Goal: Transaction & Acquisition: Book appointment/travel/reservation

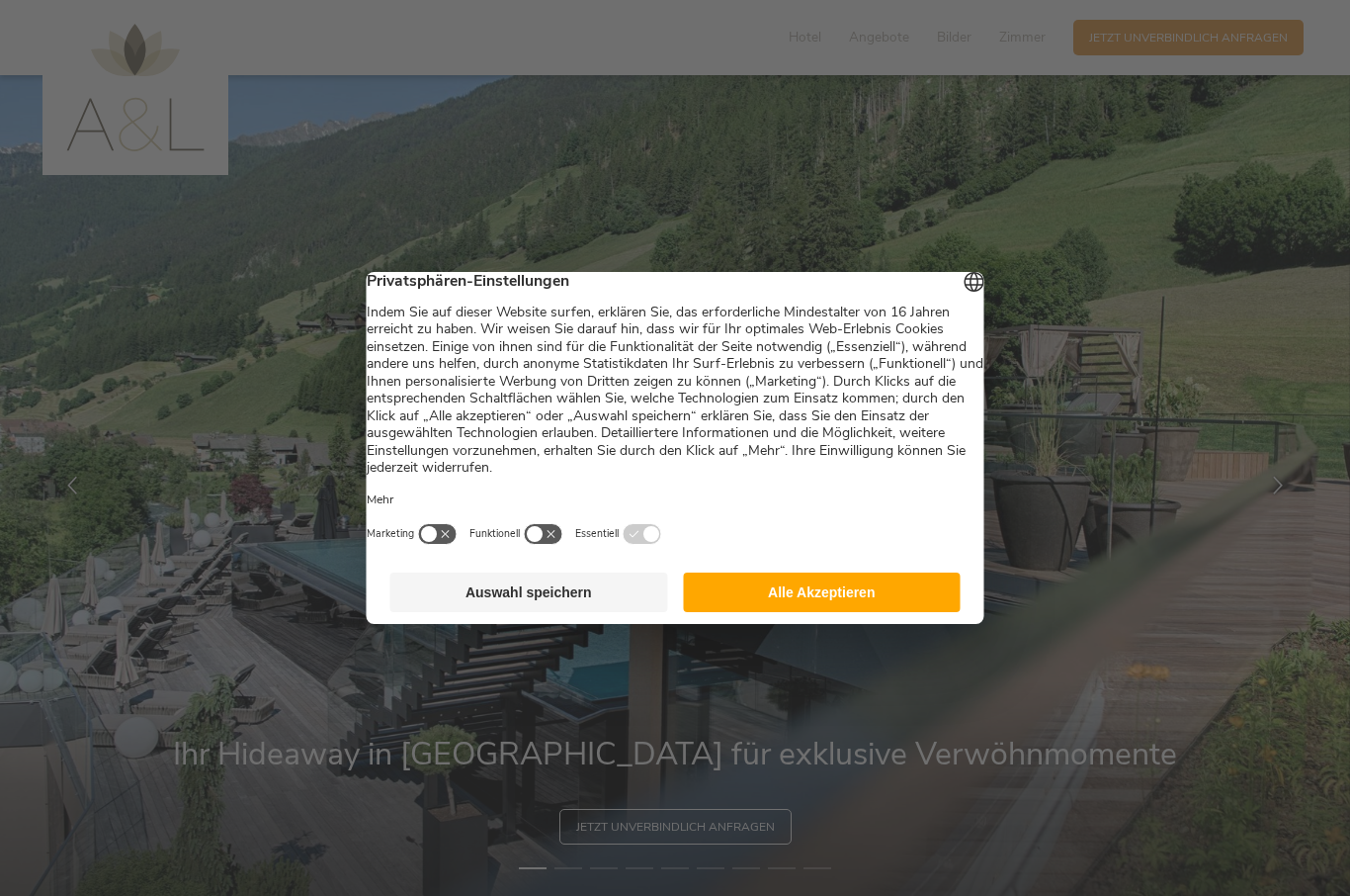
click at [860, 612] on button "Alle Akzeptieren" at bounding box center [822, 592] width 278 height 40
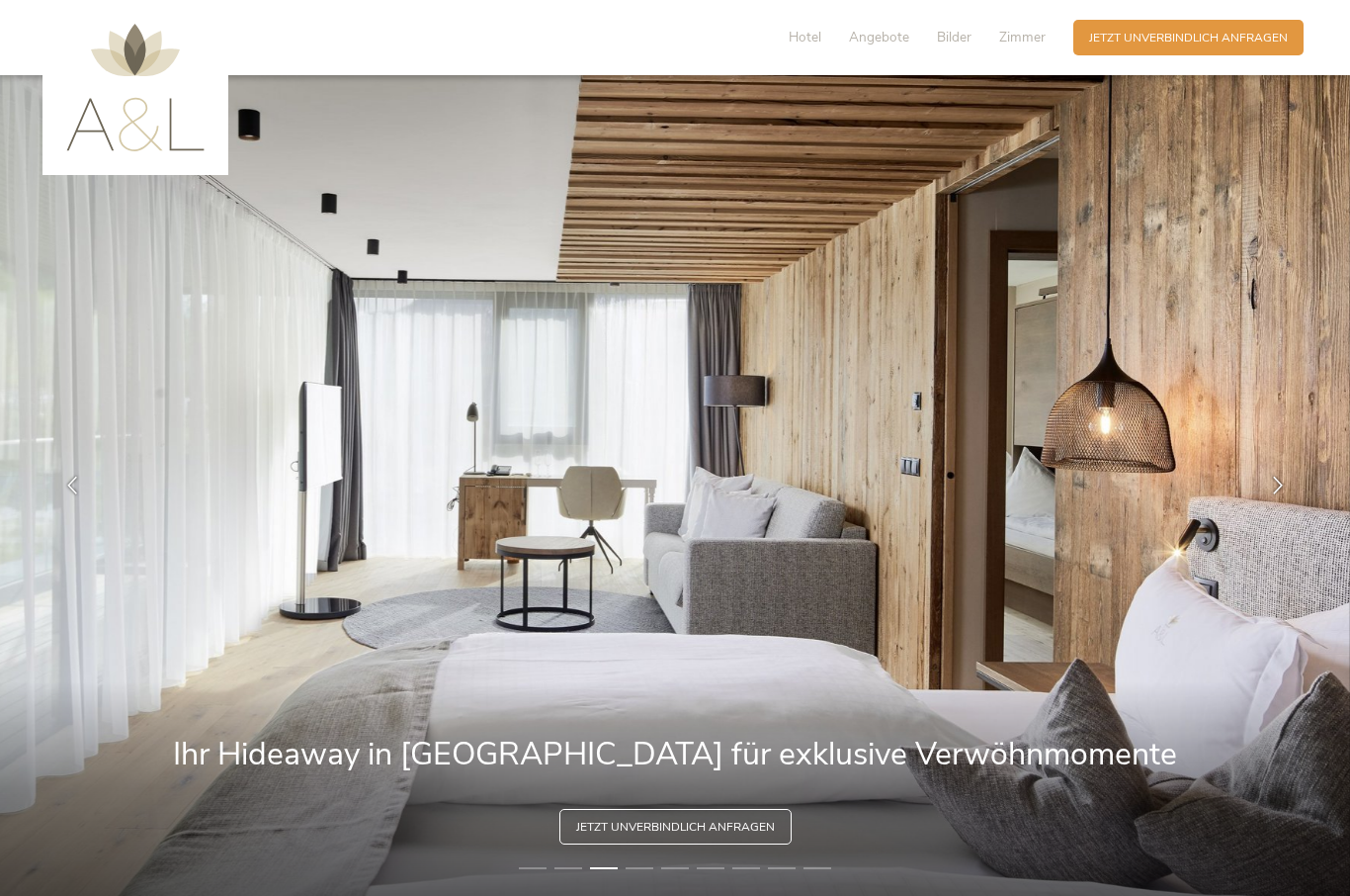
click at [801, 46] on span "Hotel" at bounding box center [805, 37] width 33 height 19
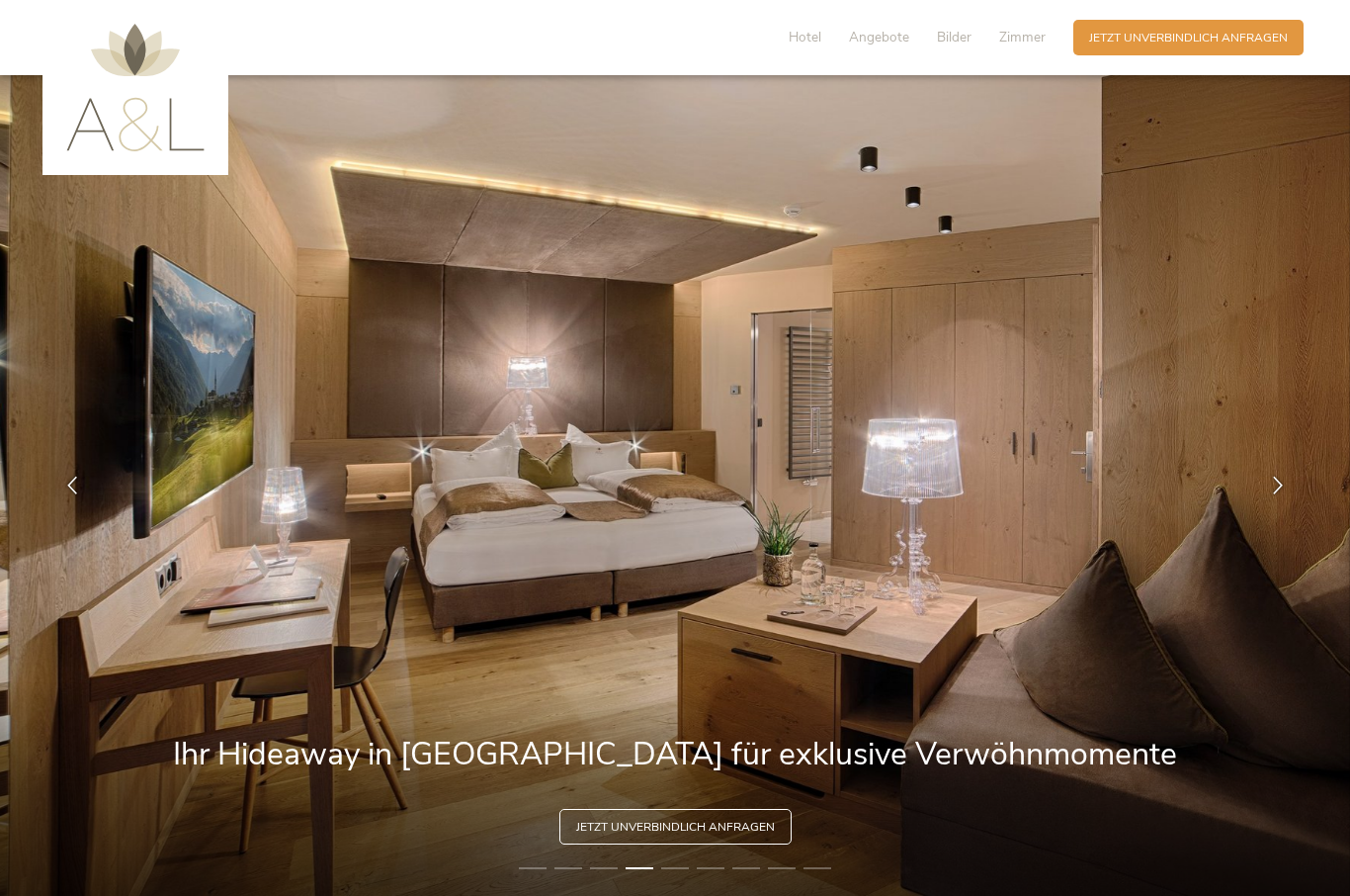
click at [92, 143] on img at bounding box center [135, 88] width 138 height 128
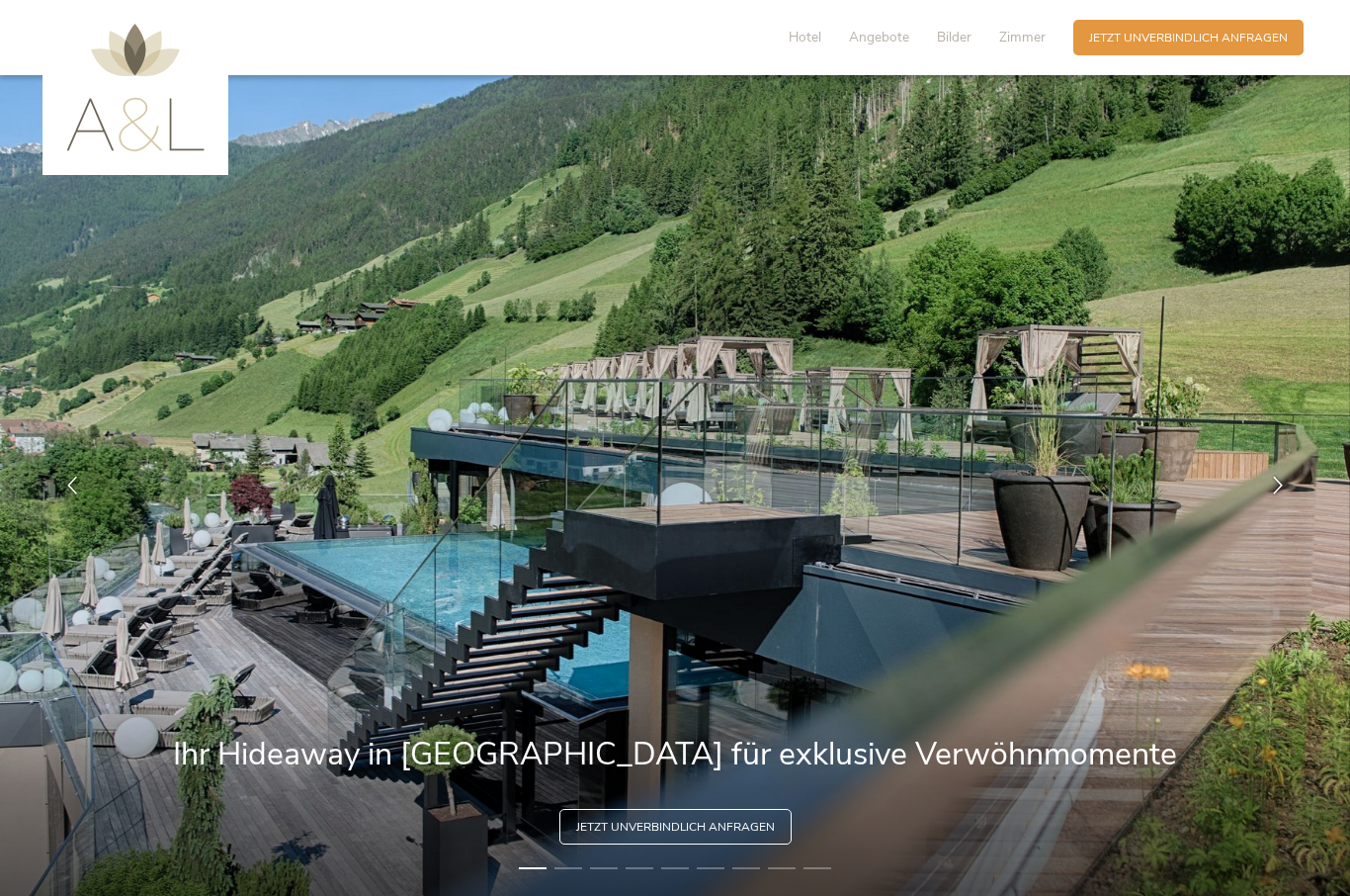
click at [1026, 43] on span "Zimmer" at bounding box center [1022, 37] width 46 height 19
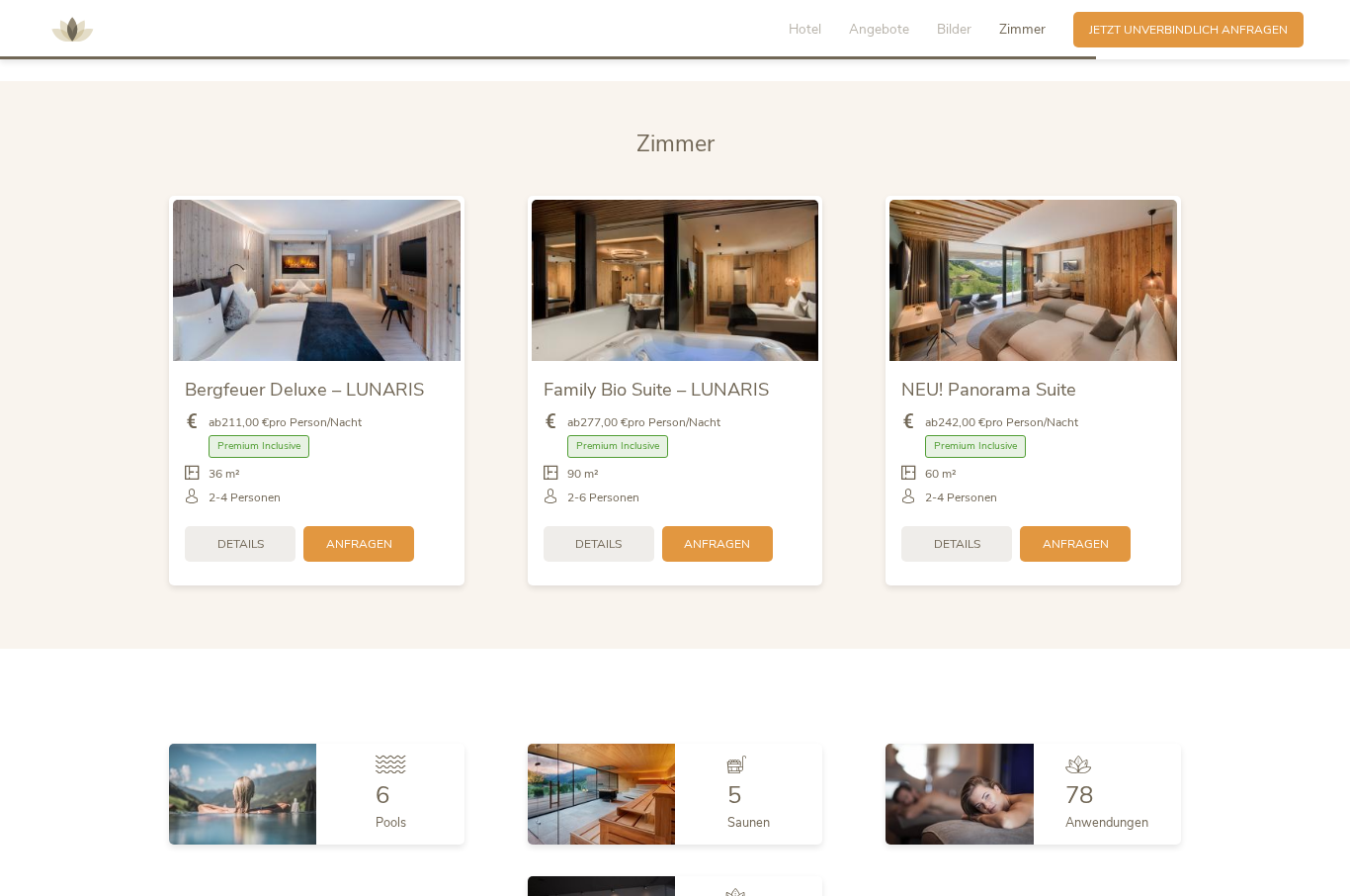
scroll to position [4049, 0]
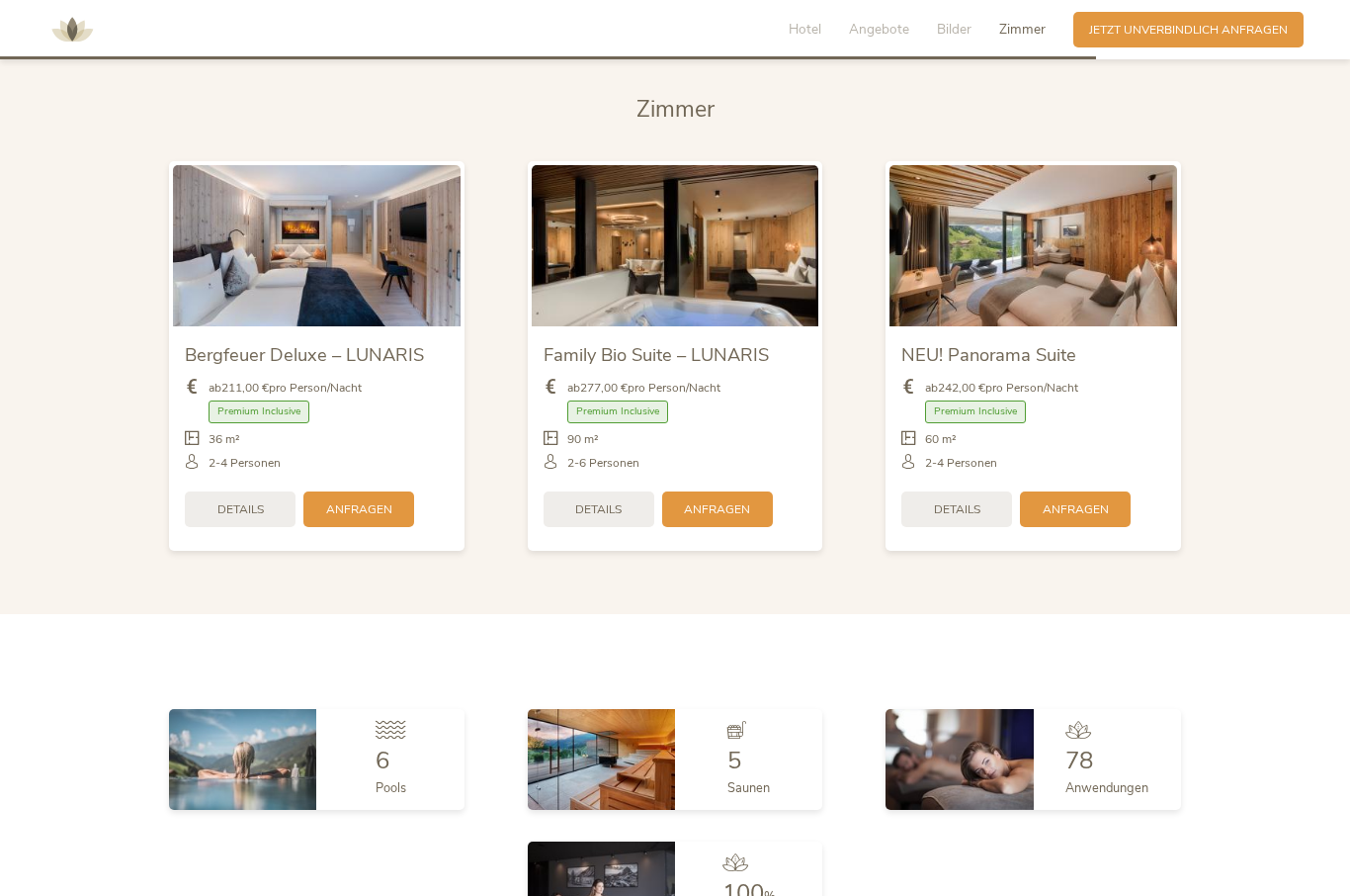
click at [1028, 324] on img at bounding box center [1034, 245] width 288 height 161
click at [1025, 326] on img at bounding box center [1034, 245] width 288 height 161
click at [935, 527] on div "Details" at bounding box center [957, 509] width 111 height 36
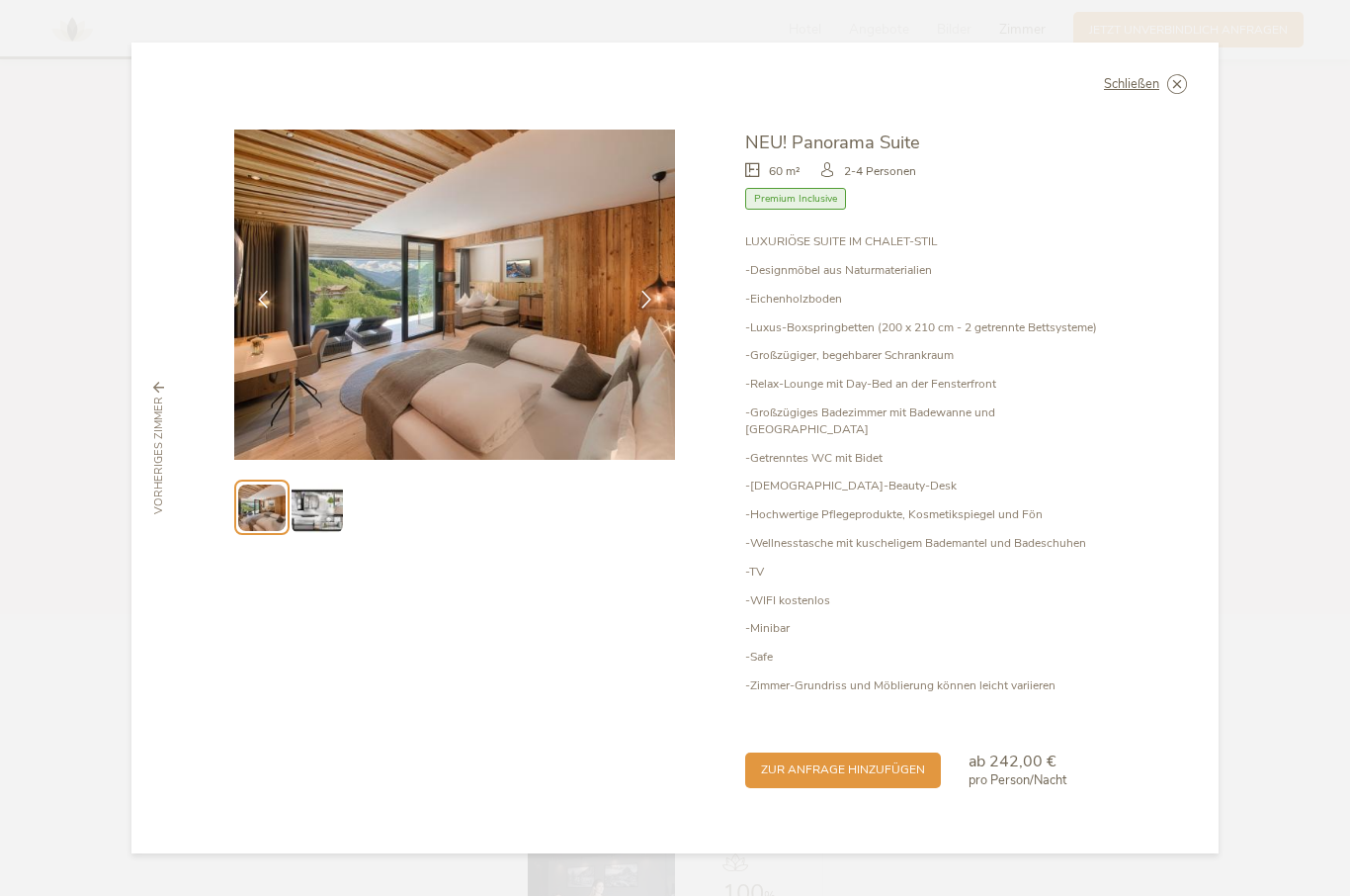
click at [505, 369] on img at bounding box center [454, 294] width 441 height 330
click at [467, 368] on img at bounding box center [454, 294] width 441 height 330
